Goal: Task Accomplishment & Management: Manage account settings

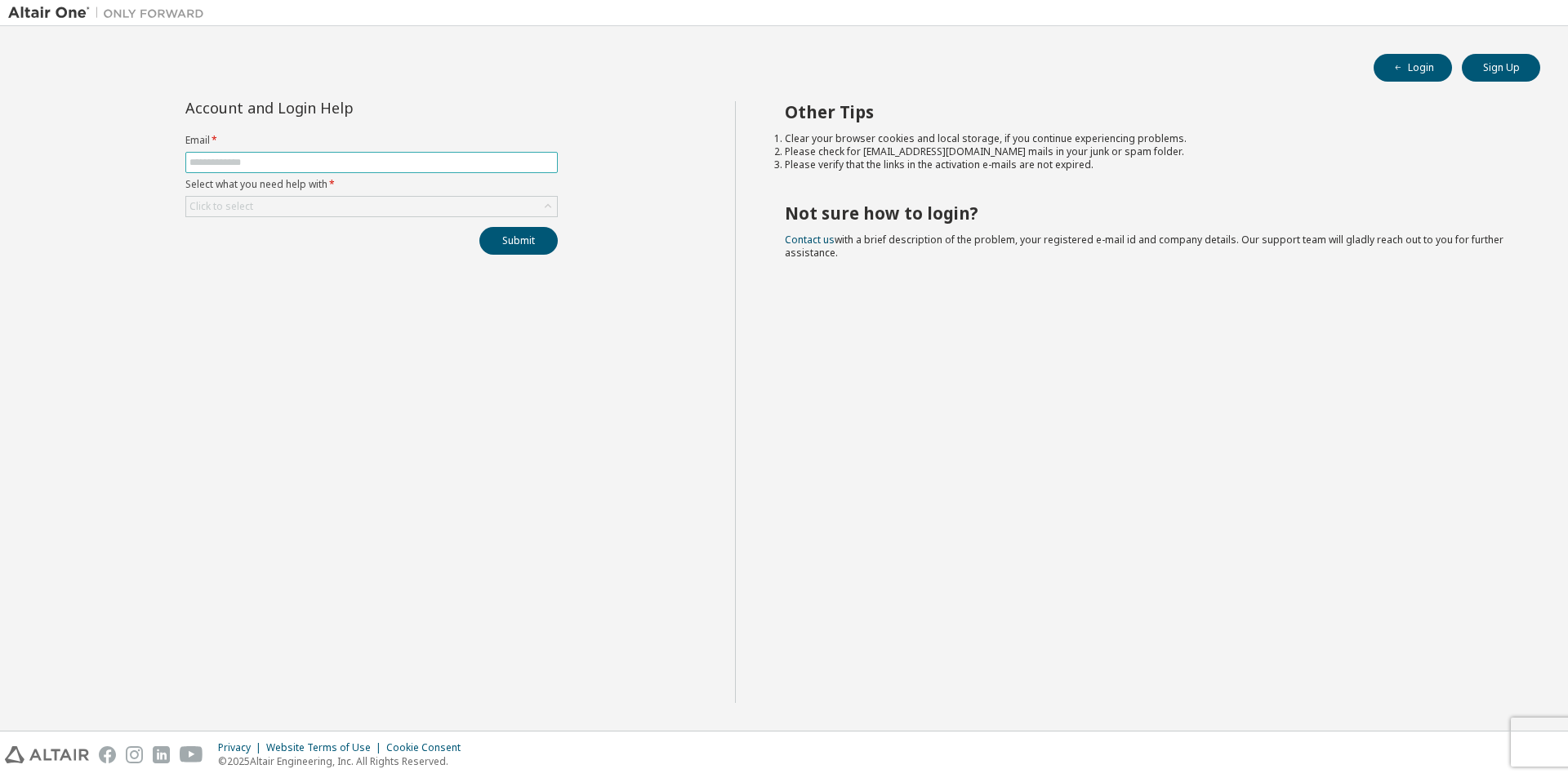
click at [310, 159] on input "text" at bounding box center [371, 162] width 364 height 13
type input "**********"
click at [356, 208] on div "Click to select" at bounding box center [372, 206] width 371 height 19
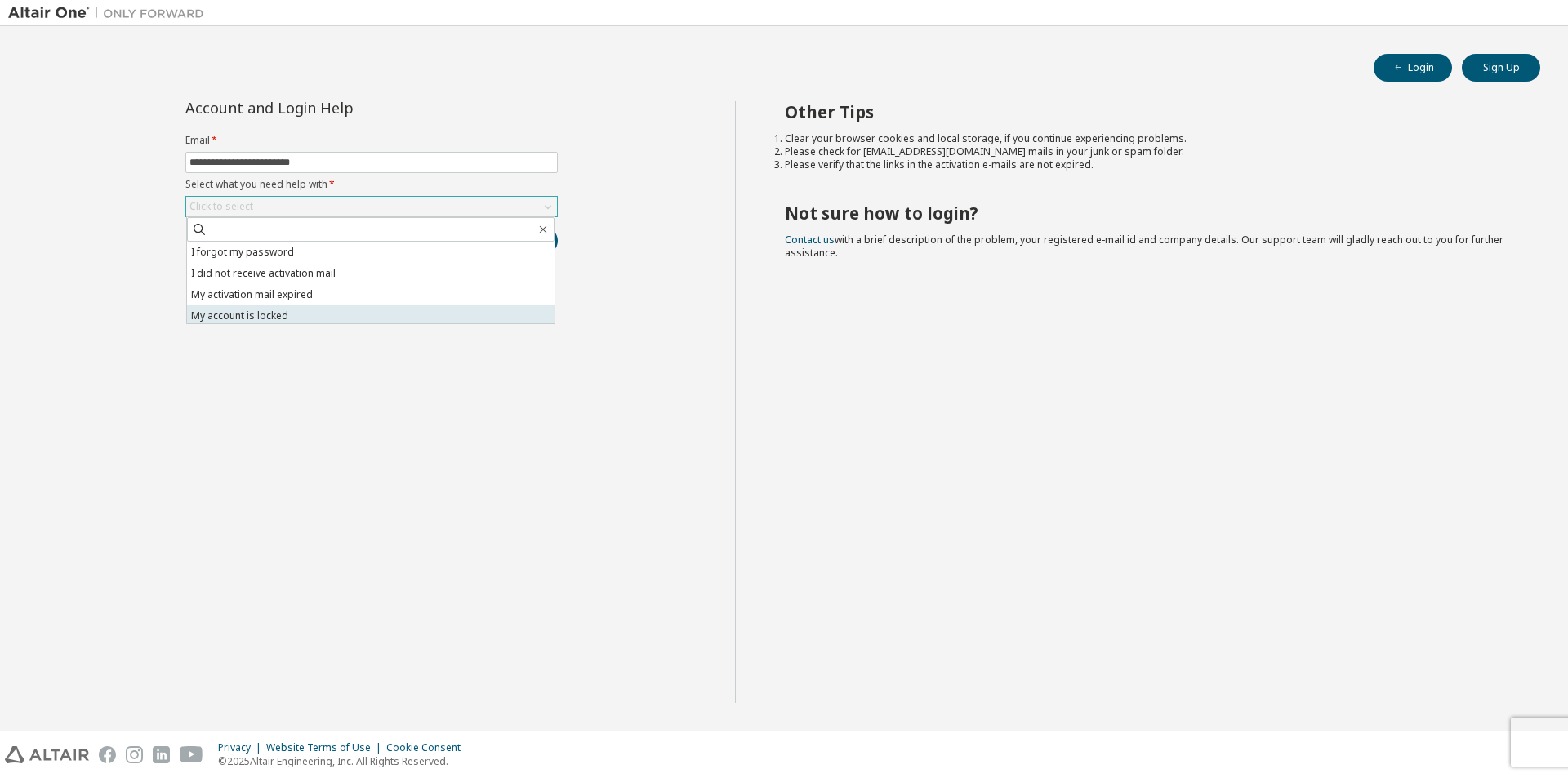
click at [329, 316] on li "My account is locked" at bounding box center [371, 315] width 367 height 21
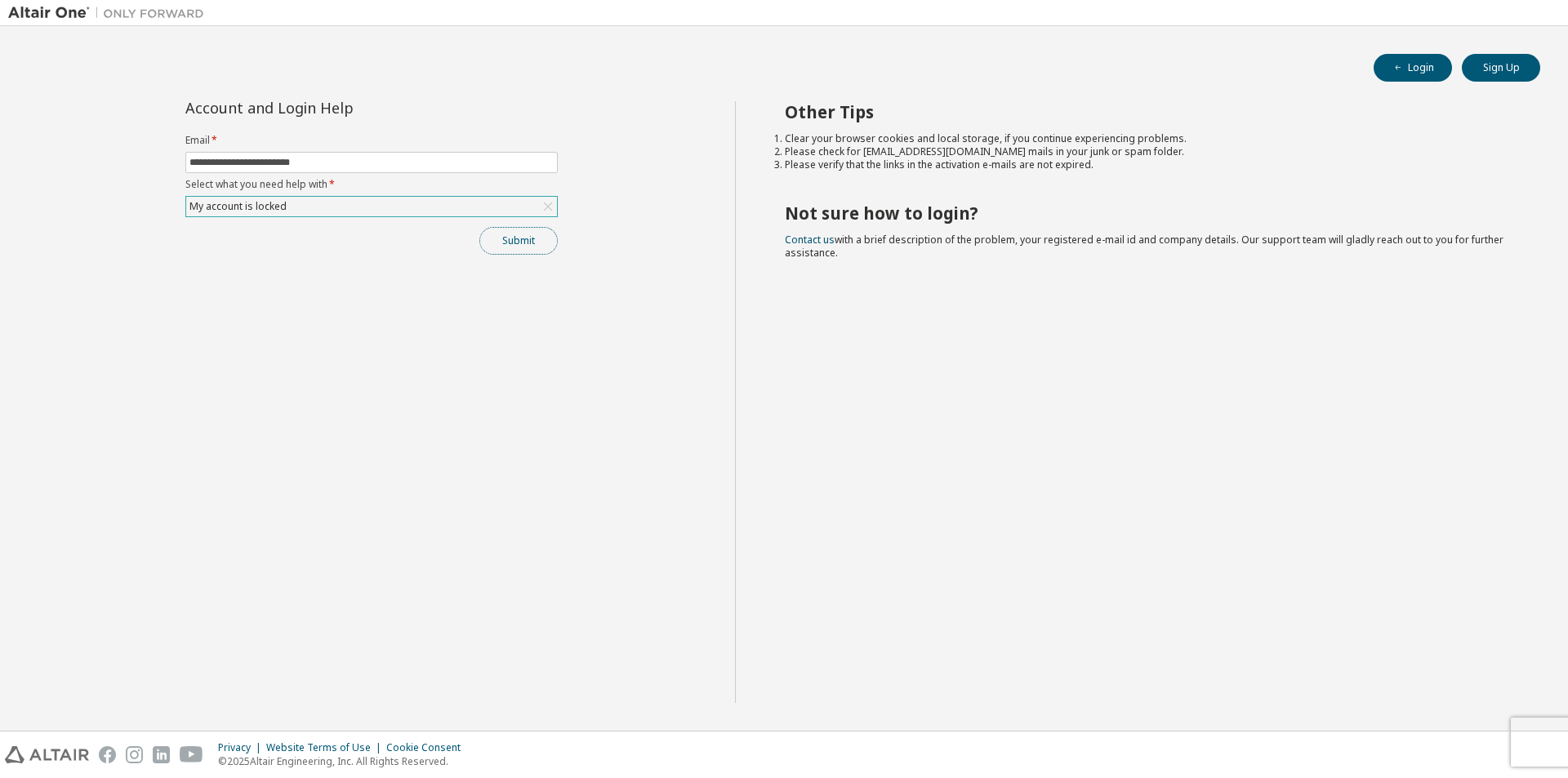
click at [502, 242] on button "Submit" at bounding box center [519, 241] width 78 height 28
click at [1403, 71] on icon "button" at bounding box center [1397, 68] width 10 height 10
click at [319, 157] on input "text" at bounding box center [371, 162] width 364 height 13
type input "**********"
click at [315, 208] on div "Click to select" at bounding box center [372, 206] width 371 height 19
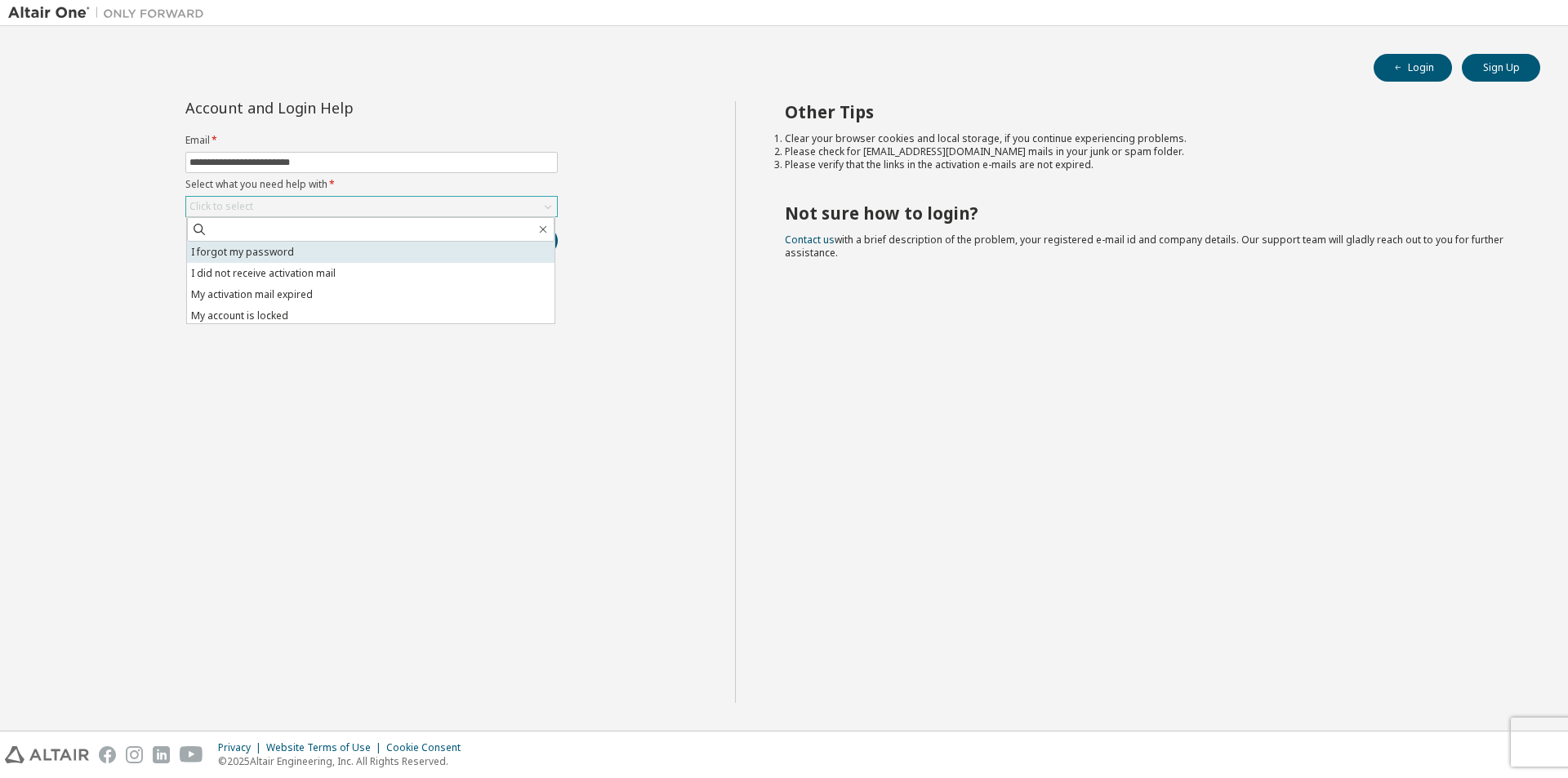
click at [322, 256] on li "I forgot my password" at bounding box center [371, 251] width 367 height 21
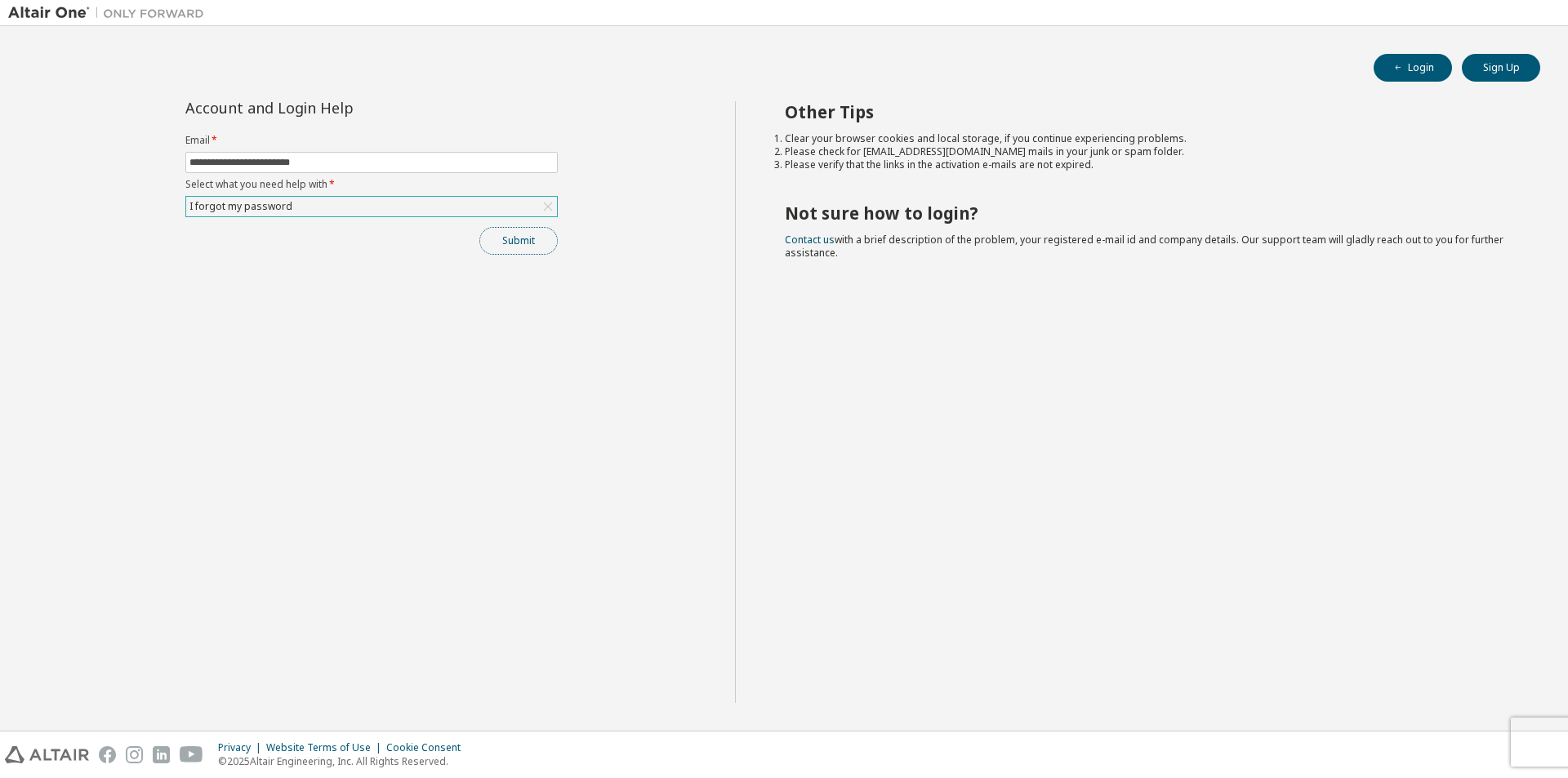
click at [500, 241] on button "Submit" at bounding box center [519, 241] width 78 height 28
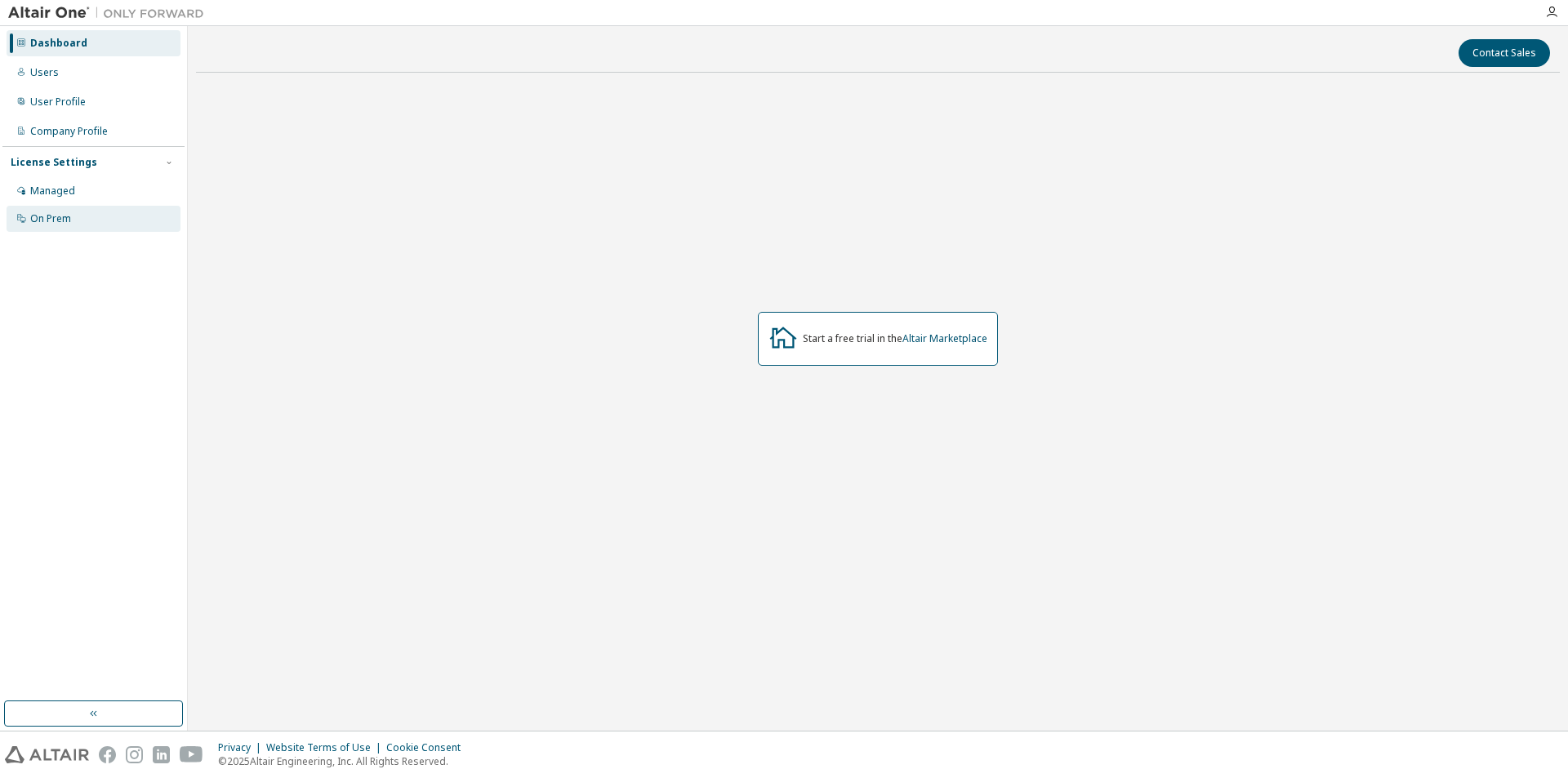
click at [91, 217] on div "On Prem" at bounding box center [93, 219] width 174 height 26
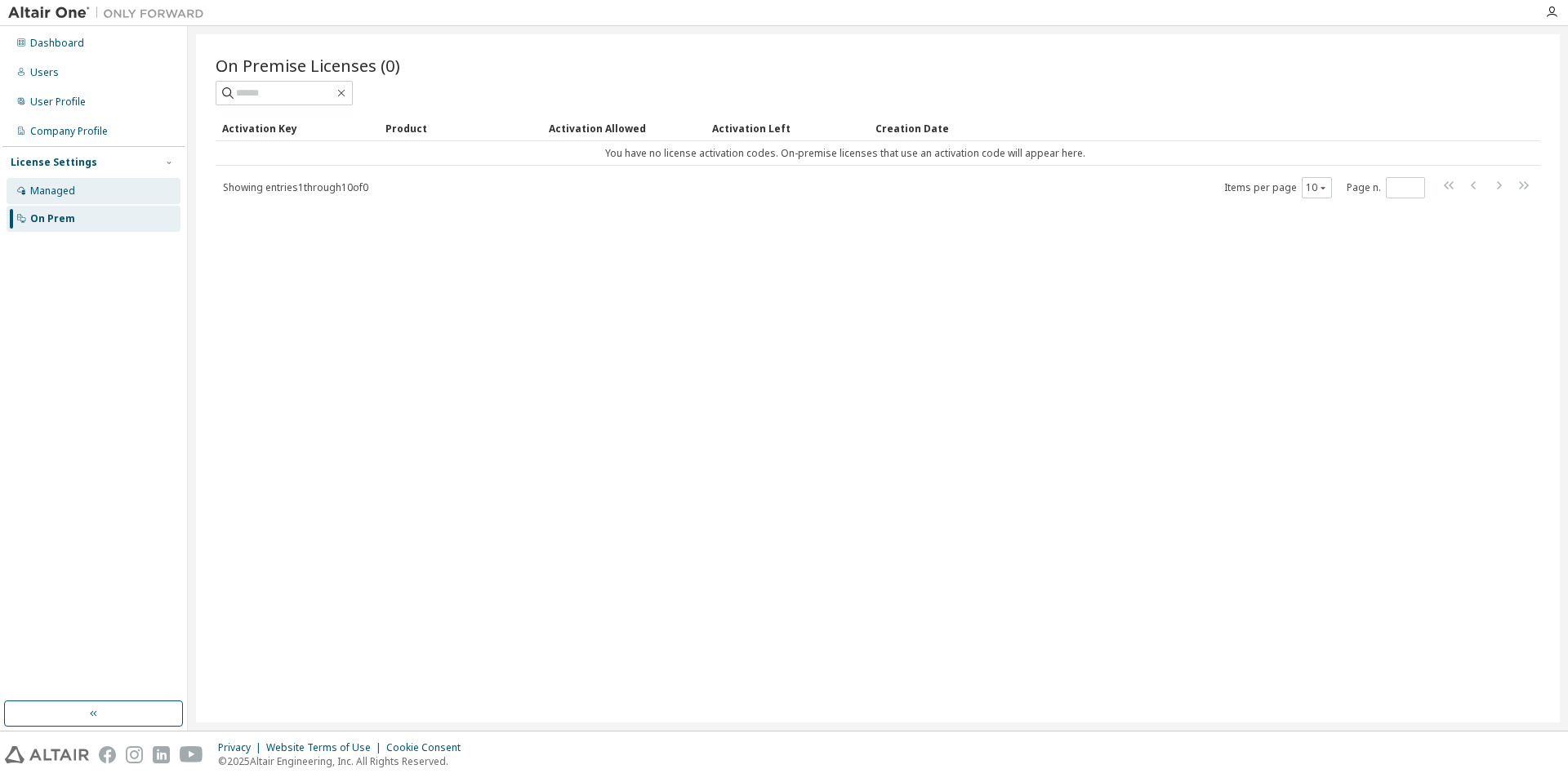
click at [105, 197] on div "Managed" at bounding box center [93, 191] width 174 height 26
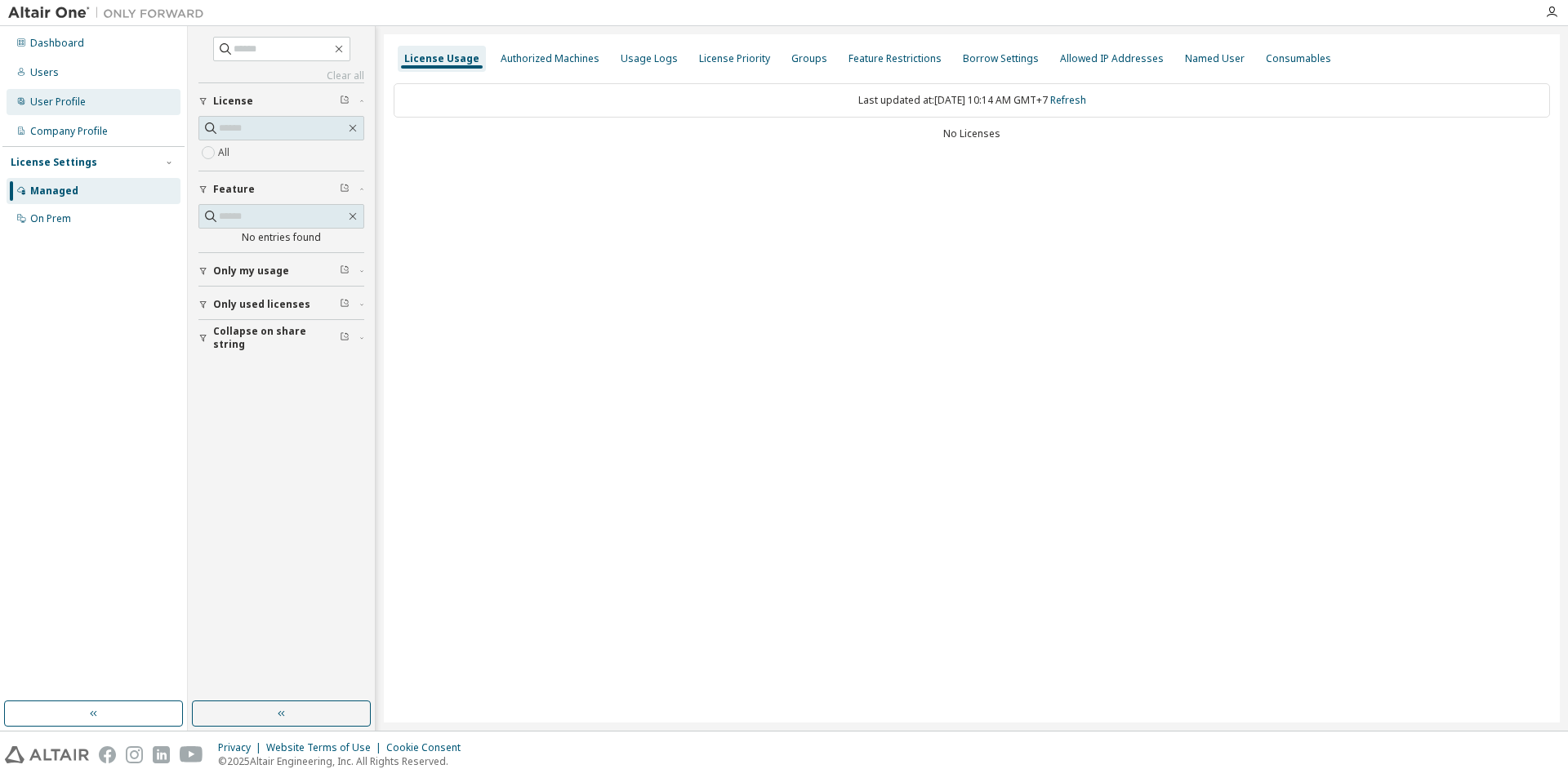
click at [105, 106] on div "User Profile" at bounding box center [93, 102] width 174 height 26
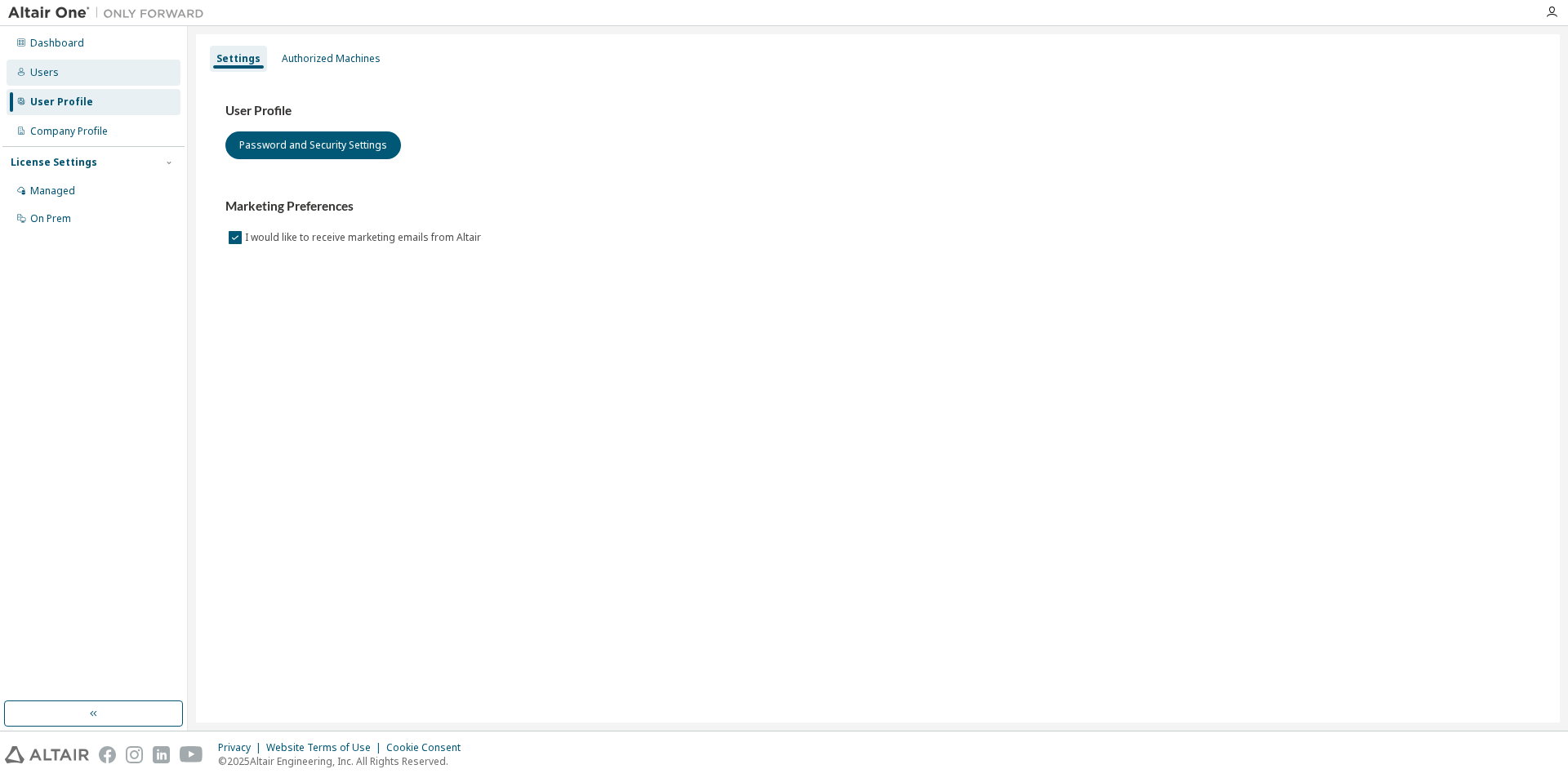
click at [96, 75] on div "Users" at bounding box center [93, 72] width 174 height 26
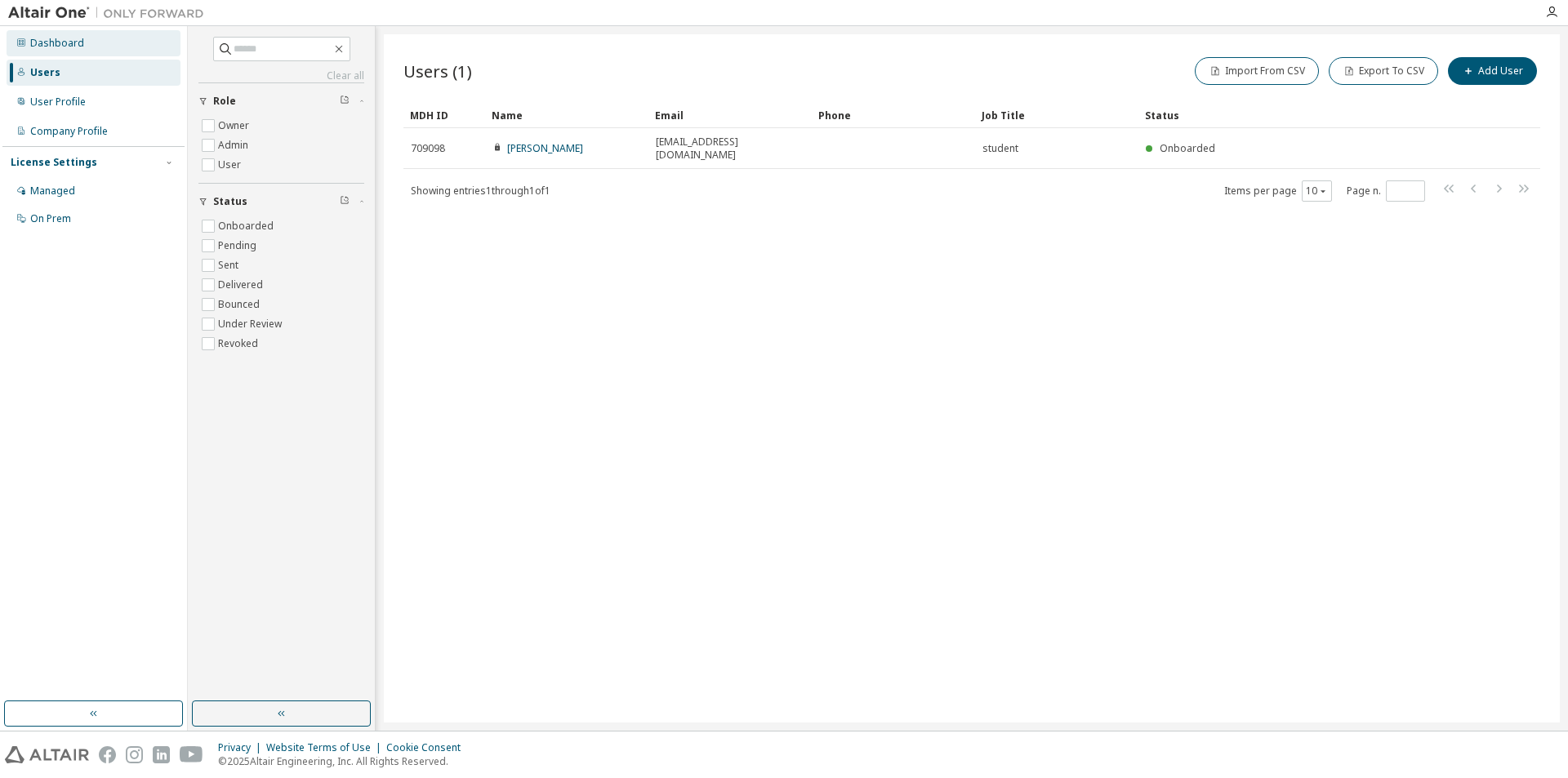
click at [78, 48] on div "Dashboard" at bounding box center [58, 44] width 54 height 13
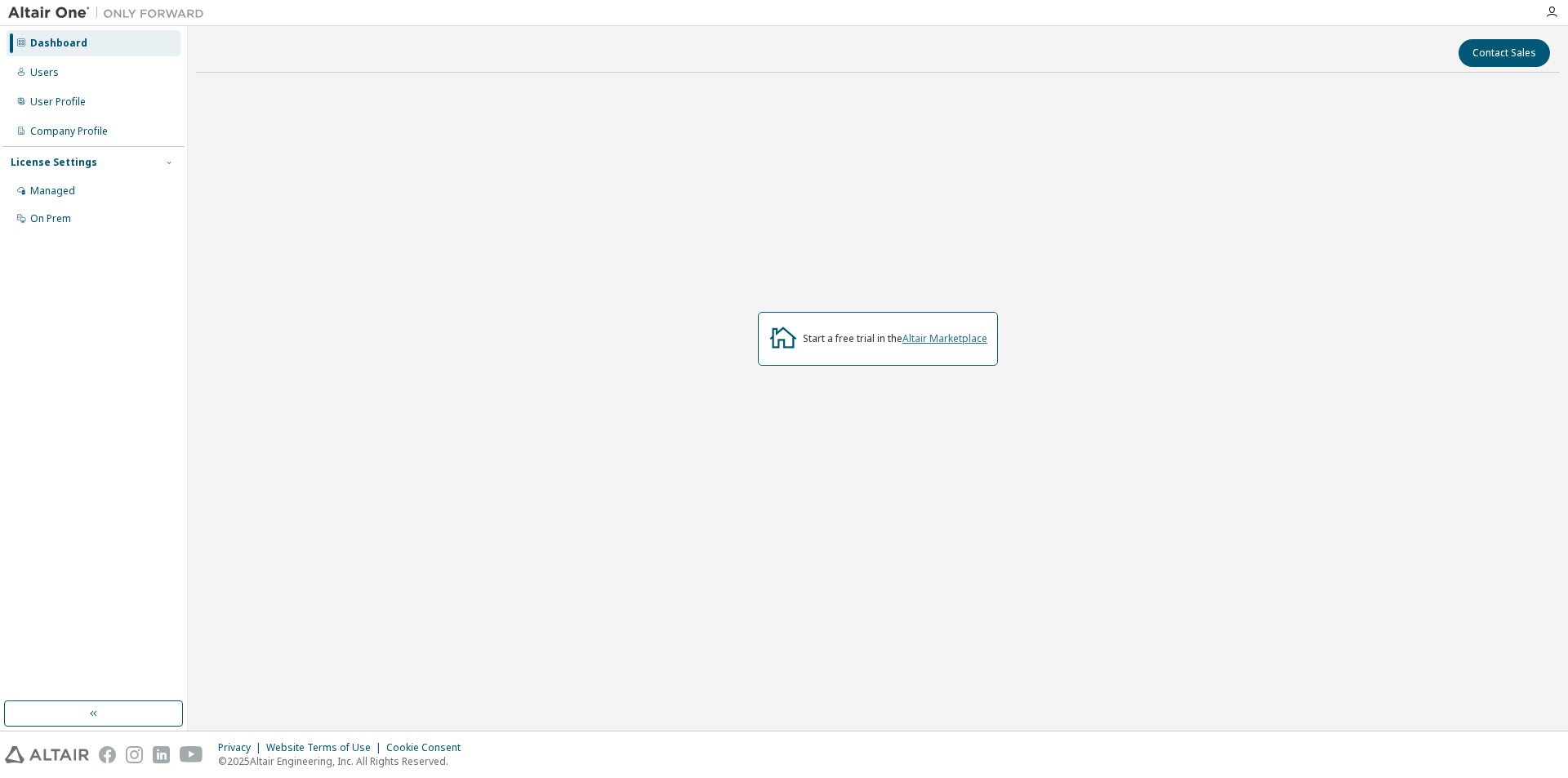
click at [922, 337] on link "Altair Marketplace" at bounding box center [945, 338] width 85 height 14
